Goal: Task Accomplishment & Management: Complete application form

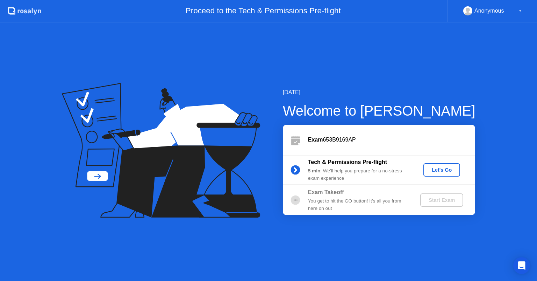
click at [446, 171] on div "Let's Go" at bounding box center [442, 170] width 31 height 6
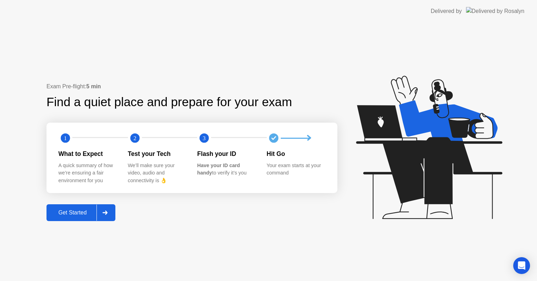
click at [108, 214] on div at bounding box center [105, 212] width 17 height 16
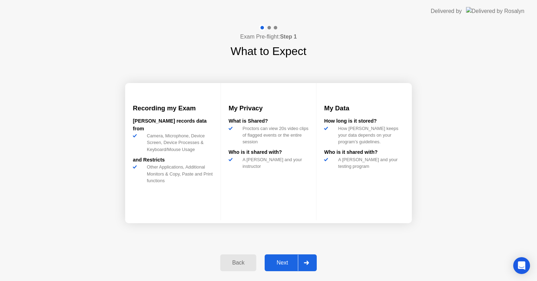
click at [302, 261] on div at bounding box center [306, 262] width 17 height 16
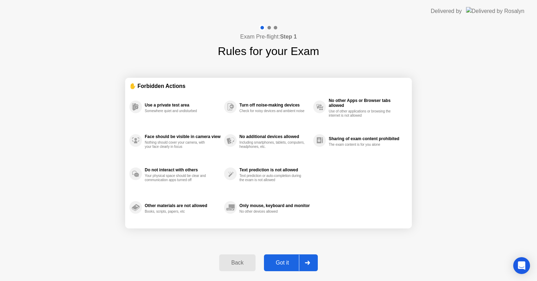
click at [169, 85] on div "✋ Forbidden Actions" at bounding box center [268, 86] width 279 height 8
click at [245, 109] on div "Check for noisy devices and ambient noise" at bounding box center [273, 111] width 66 height 4
click at [174, 107] on div "Use a private test area" at bounding box center [183, 105] width 76 height 5
click at [260, 207] on div "Only mouse, keyboard and monitor" at bounding box center [275, 205] width 70 height 5
click at [311, 263] on div at bounding box center [307, 262] width 17 height 16
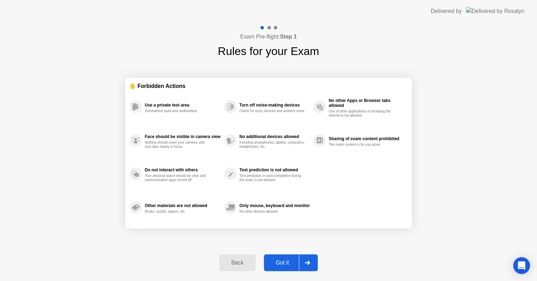
select select "**********"
select select "*******"
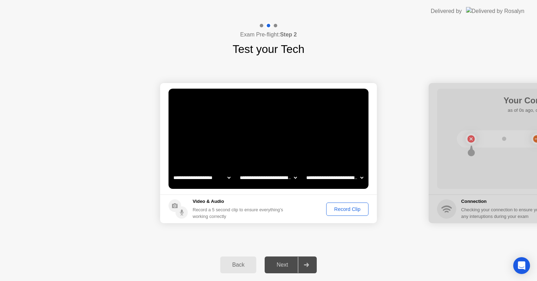
click at [305, 265] on icon at bounding box center [306, 264] width 5 height 4
click at [350, 210] on div "Record Clip" at bounding box center [347, 209] width 37 height 6
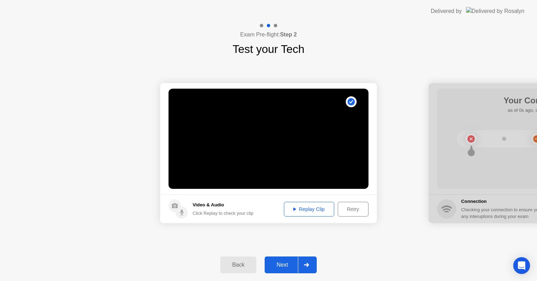
click at [310, 262] on div at bounding box center [306, 264] width 17 height 16
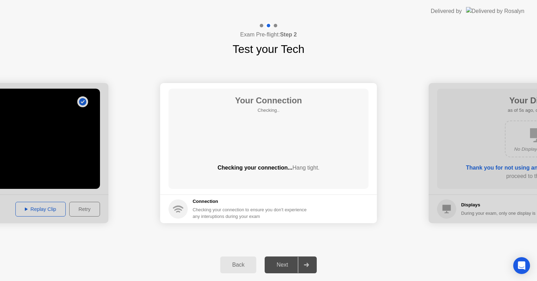
click at [311, 263] on div at bounding box center [306, 264] width 17 height 16
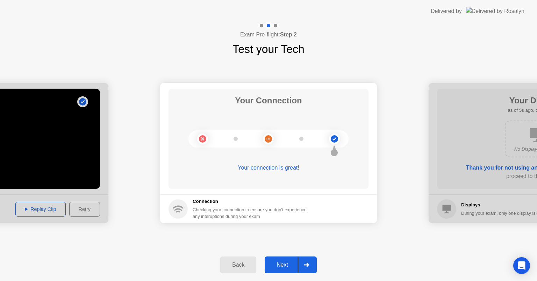
click at [311, 263] on div at bounding box center [306, 264] width 17 height 16
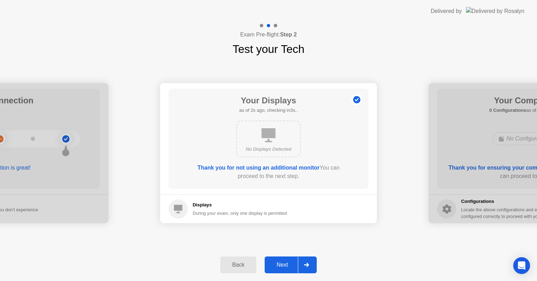
click at [310, 264] on div at bounding box center [306, 264] width 17 height 16
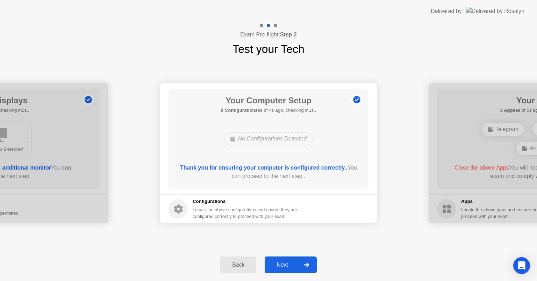
click at [310, 264] on div at bounding box center [306, 264] width 17 height 16
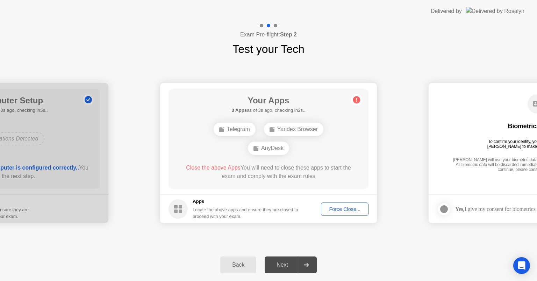
click at [356, 209] on div "Force Close..." at bounding box center [345, 209] width 43 height 6
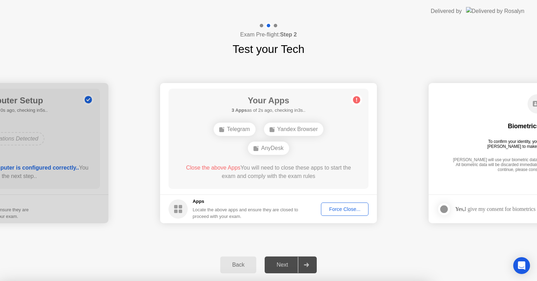
click at [453, 280] on div at bounding box center [268, 281] width 537 height 0
drag, startPoint x: 130, startPoint y: 221, endPoint x: 128, endPoint y: 226, distance: 5.0
click at [130, 280] on div at bounding box center [268, 281] width 537 height 0
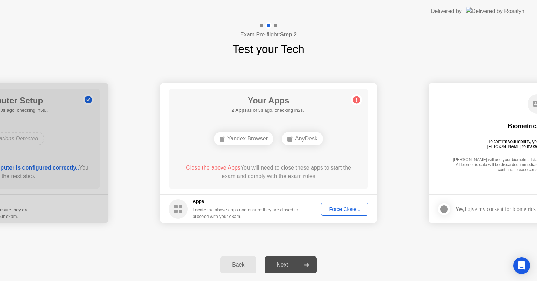
click at [345, 206] on div "Force Close..." at bounding box center [345, 209] width 43 height 6
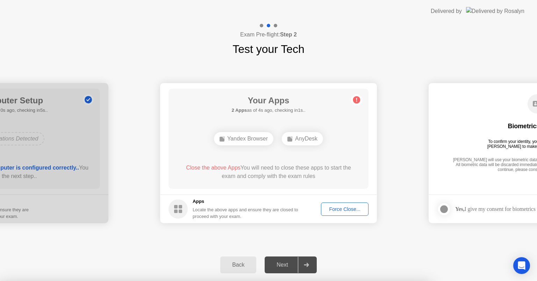
drag, startPoint x: 246, startPoint y: 153, endPoint x: 250, endPoint y: 160, distance: 7.7
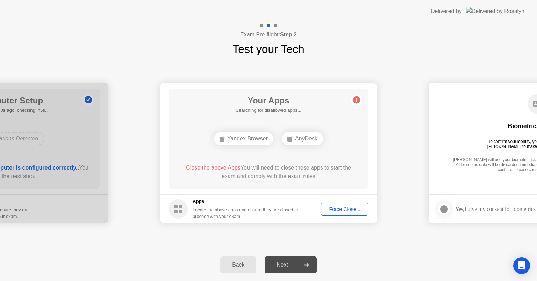
click at [199, 200] on h5 "Apps" at bounding box center [246, 201] width 106 height 7
click at [185, 206] on circle at bounding box center [178, 208] width 19 height 19
click at [238, 140] on div "Yandex Browser" at bounding box center [243, 138] width 59 height 13
drag, startPoint x: 58, startPoint y: 204, endPoint x: 147, endPoint y: 204, distance: 89.2
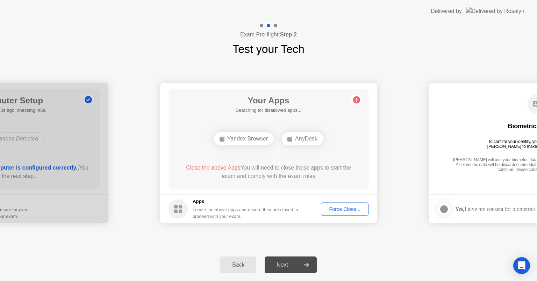
drag, startPoint x: 519, startPoint y: 184, endPoint x: 443, endPoint y: 196, distance: 76.9
click at [443, 196] on app-biometrics-consent "Biometrics Consent To confirm your identity, your testing program requires [PER…" at bounding box center [537, 153] width 217 height 140
click at [349, 209] on div "Force Close..." at bounding box center [345, 209] width 43 height 6
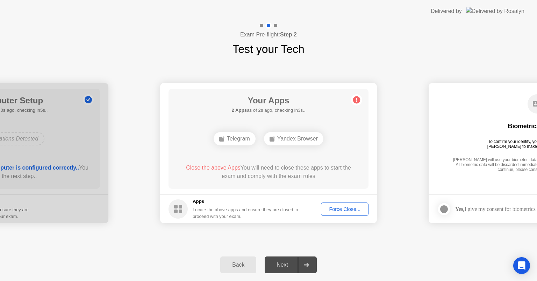
click at [345, 211] on div "Force Close..." at bounding box center [345, 209] width 43 height 6
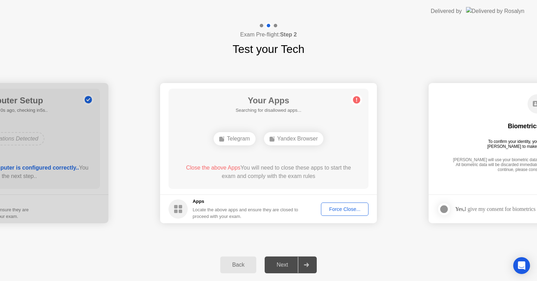
click at [346, 209] on div "Force Close..." at bounding box center [345, 209] width 43 height 6
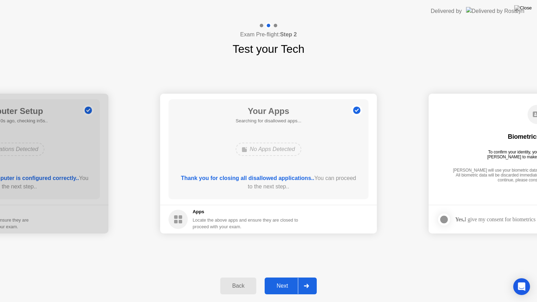
click at [288, 280] on div "Next" at bounding box center [282, 286] width 31 height 6
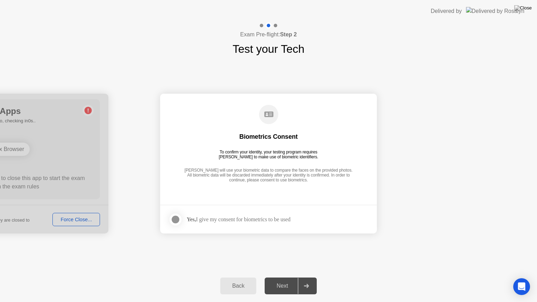
click at [177, 220] on div at bounding box center [175, 220] width 8 height 8
click at [271, 118] on circle at bounding box center [268, 114] width 19 height 19
click at [282, 146] on div "Biometrics Consent To confirm your identity, your testing program requires [PER…" at bounding box center [269, 144] width 200 height 90
click at [283, 220] on div "Yes, I give my consent for biometrics to be used" at bounding box center [239, 219] width 104 height 7
click at [309, 280] on icon at bounding box center [306, 286] width 5 height 4
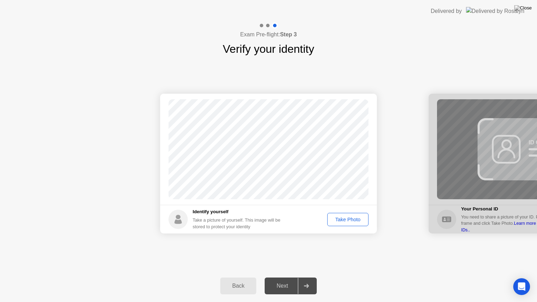
click at [349, 219] on div "Take Photo" at bounding box center [348, 220] width 36 height 6
click at [312, 280] on div at bounding box center [306, 286] width 17 height 16
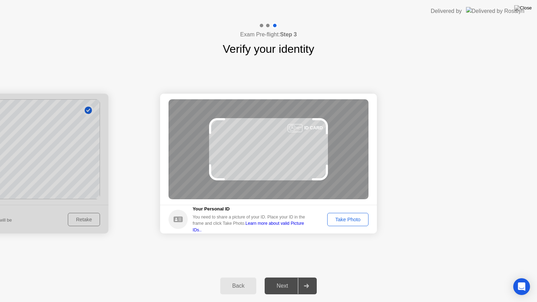
click at [356, 219] on div "Take Photo" at bounding box center [348, 220] width 36 height 6
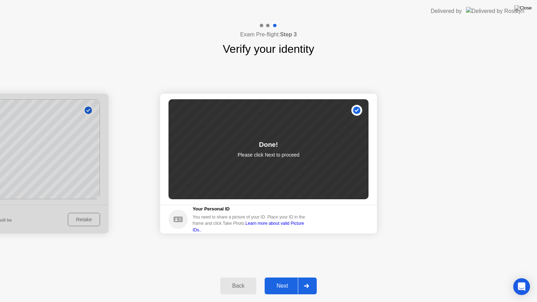
click at [287, 280] on button "Next" at bounding box center [291, 286] width 52 height 17
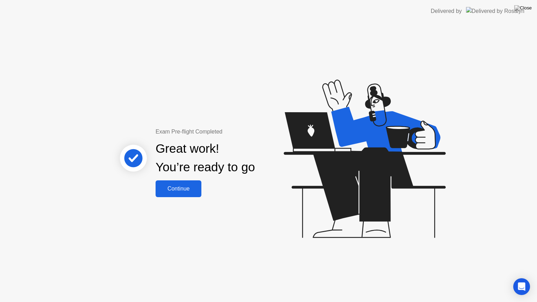
click at [184, 190] on div "Continue" at bounding box center [179, 189] width 42 height 6
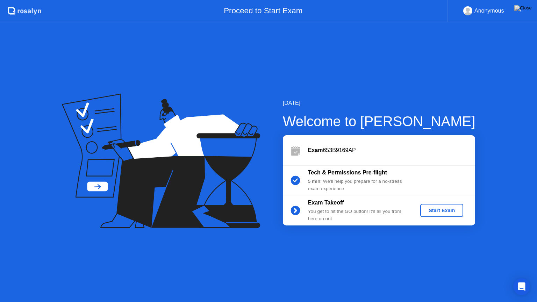
click at [451, 212] on div "Start Exam" at bounding box center [441, 211] width 37 height 6
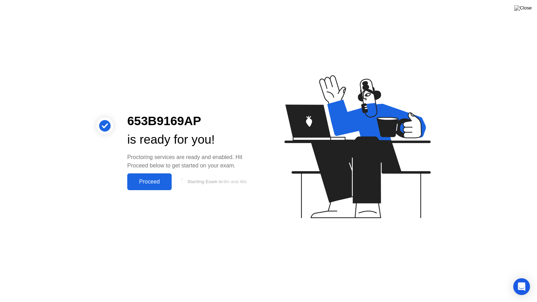
click at [159, 183] on div "Proceed" at bounding box center [149, 182] width 40 height 6
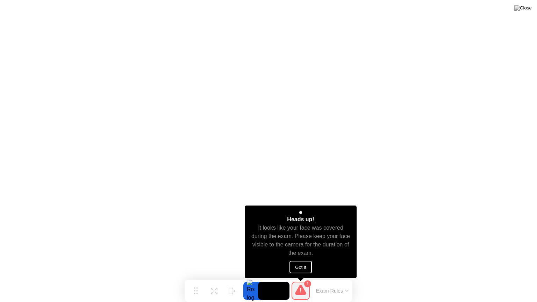
click at [305, 268] on button "Got it" at bounding box center [301, 267] width 22 height 13
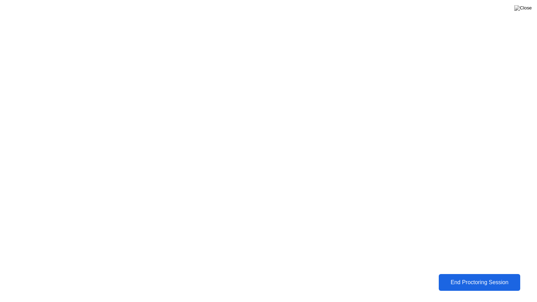
click at [495, 280] on div "End Proctoring Session" at bounding box center [480, 283] width 78 height 6
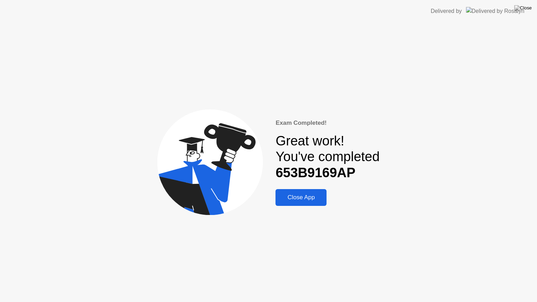
click at [307, 201] on div "Close App" at bounding box center [301, 197] width 47 height 7
